Goal: Check status: Check status

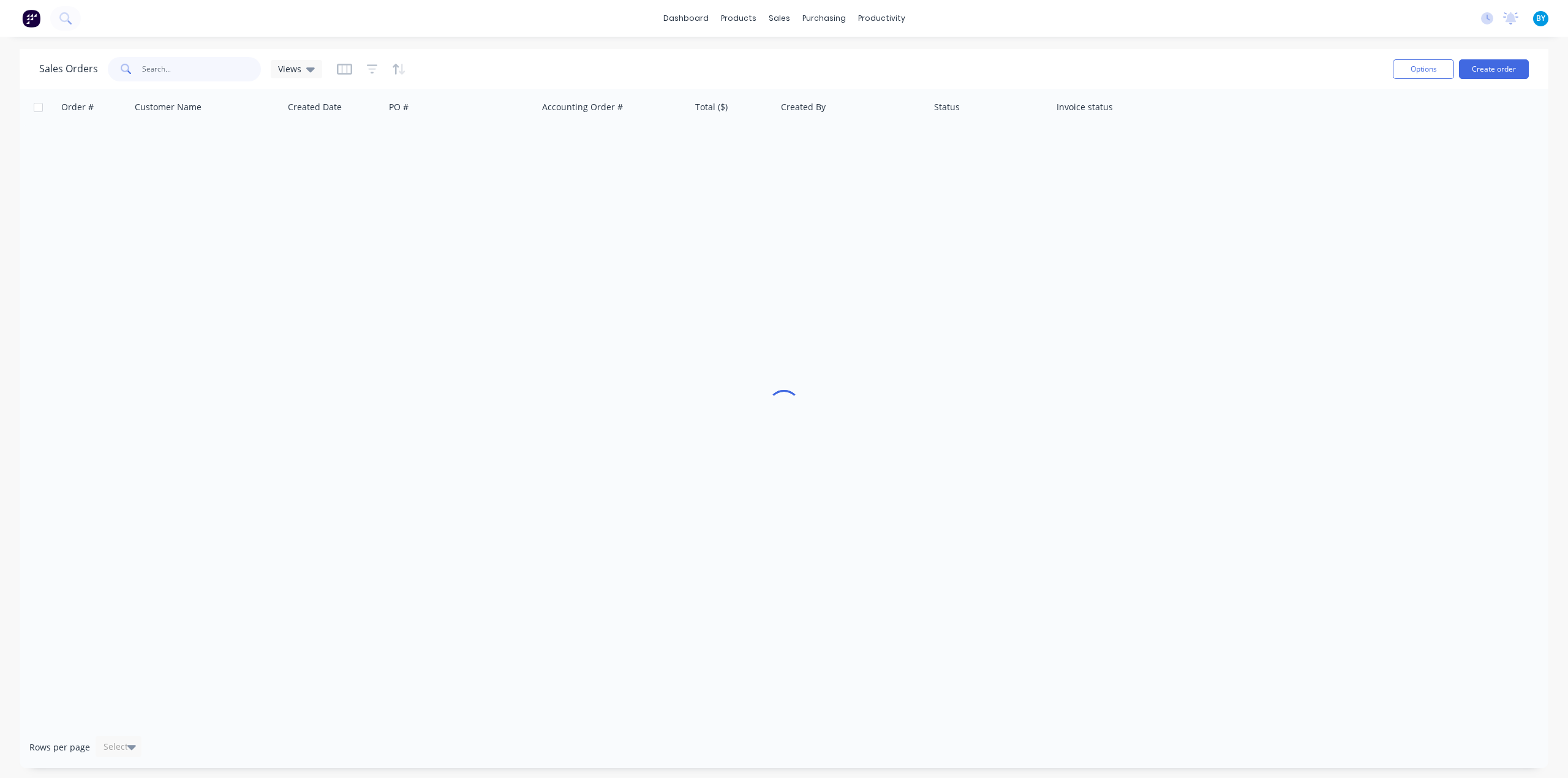
click at [159, 66] on input "text" at bounding box center [201, 68] width 119 height 24
type input "44184"
drag, startPoint x: 654, startPoint y: 403, endPoint x: 553, endPoint y: 365, distance: 107.9
click at [654, 403] on div "Order # Customer Name Created Date PO # Accounting Order # Total ($) Created By…" at bounding box center [784, 408] width 1529 height 637
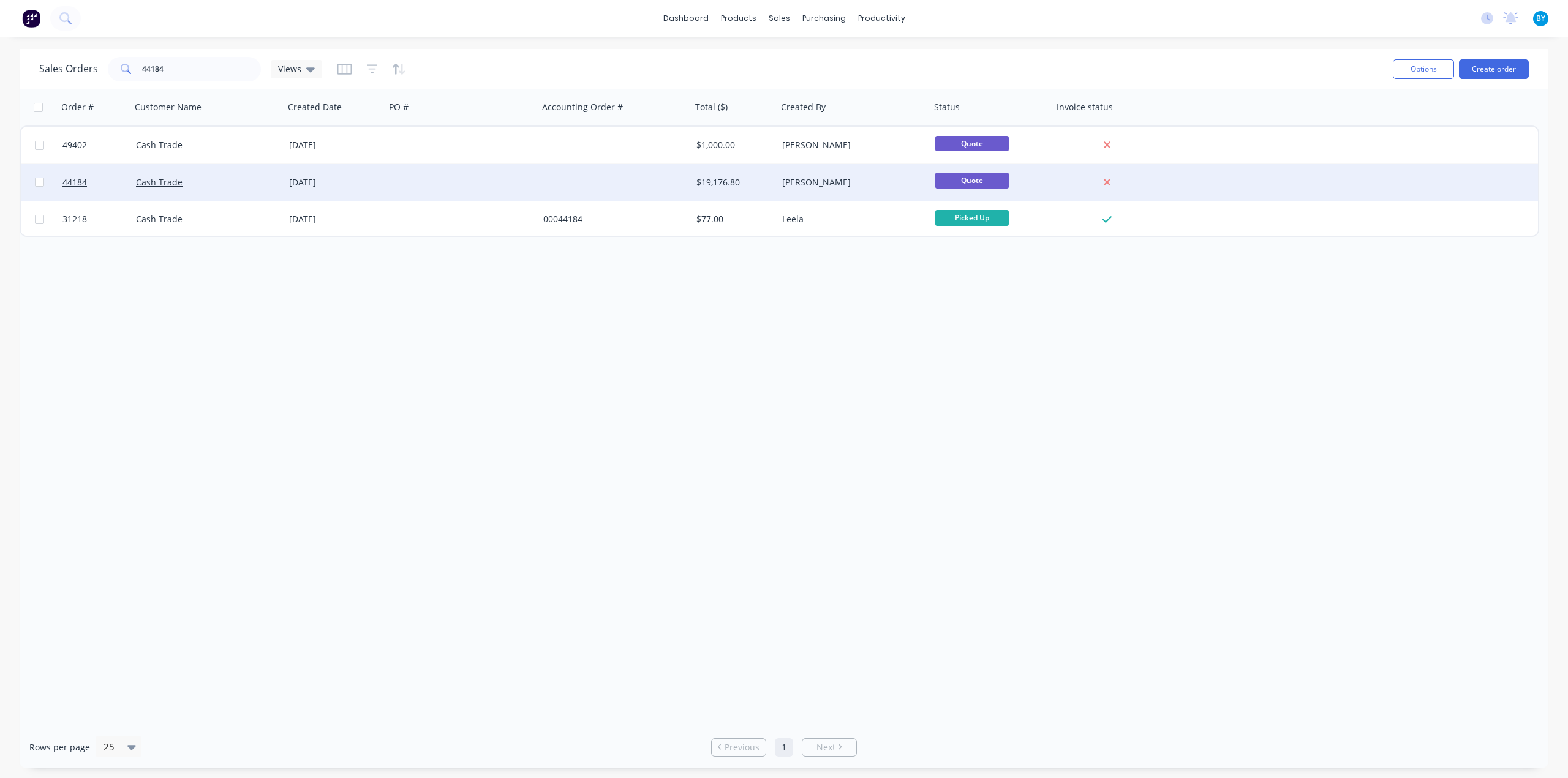
click at [232, 188] on div "Cash Trade" at bounding box center [207, 183] width 153 height 37
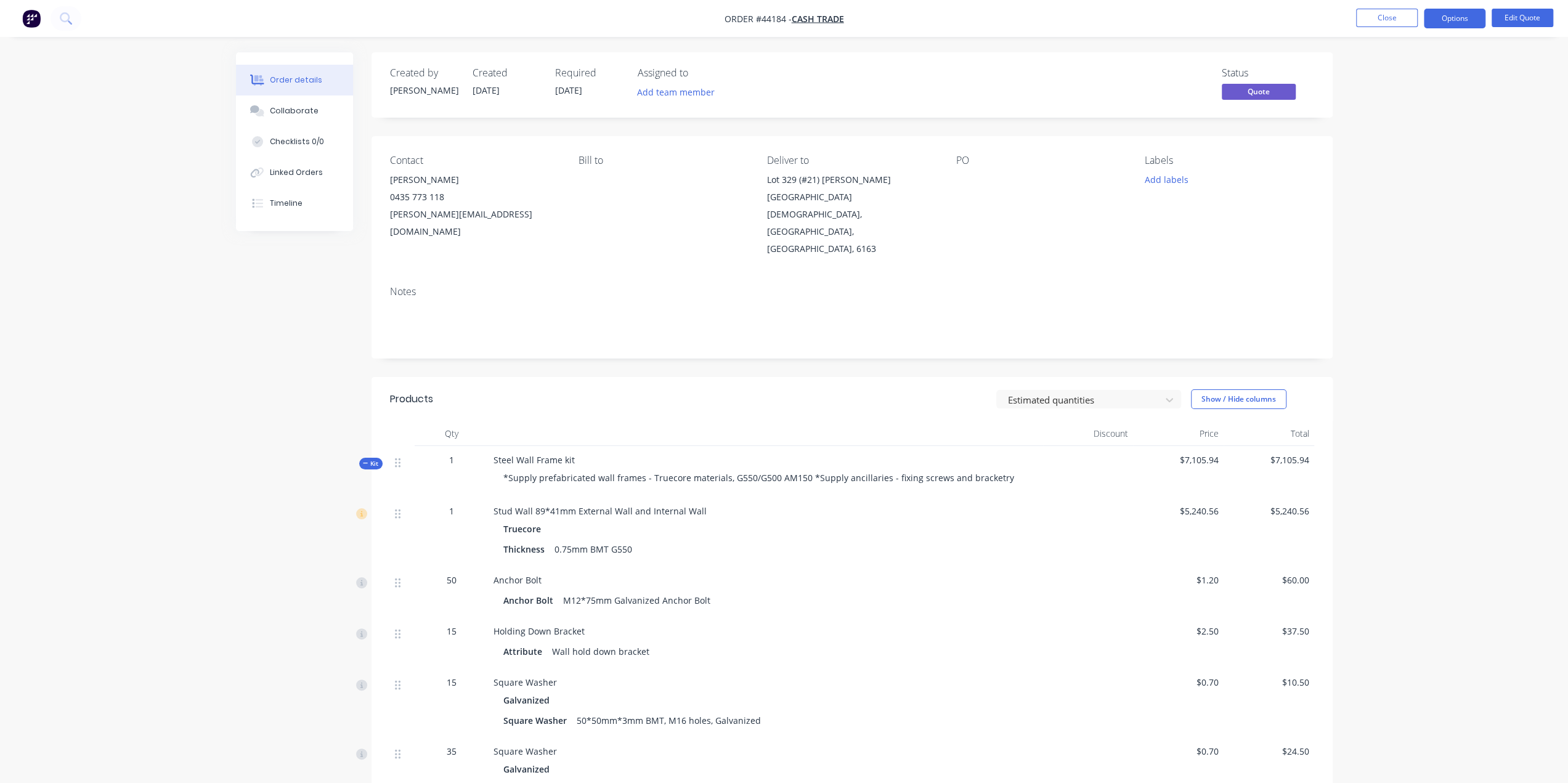
click at [775, 318] on div "Notes" at bounding box center [852, 318] width 961 height 83
drag, startPoint x: 408, startPoint y: 180, endPoint x: 497, endPoint y: 181, distance: 89.0
click at [497, 181] on div "[PERSON_NAME]" at bounding box center [475, 180] width 169 height 18
copy div "[PERSON_NAME]"
